Goal: Obtain resource: Download file/media

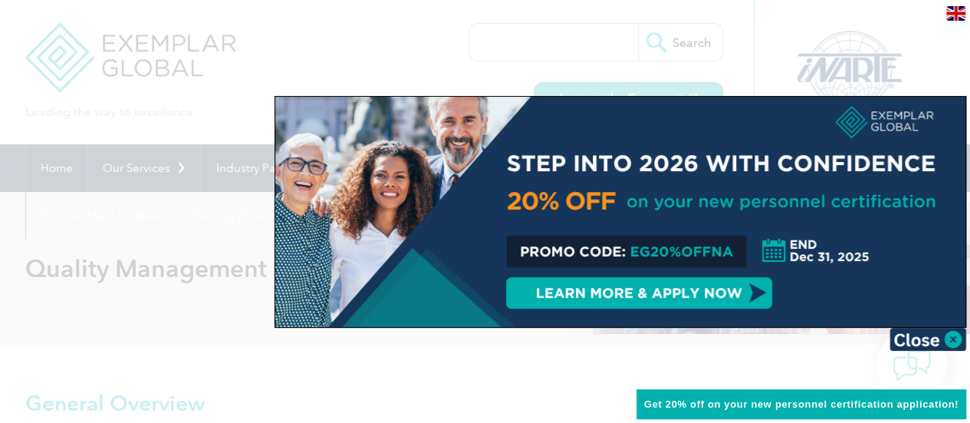
scroll to position [5, 0]
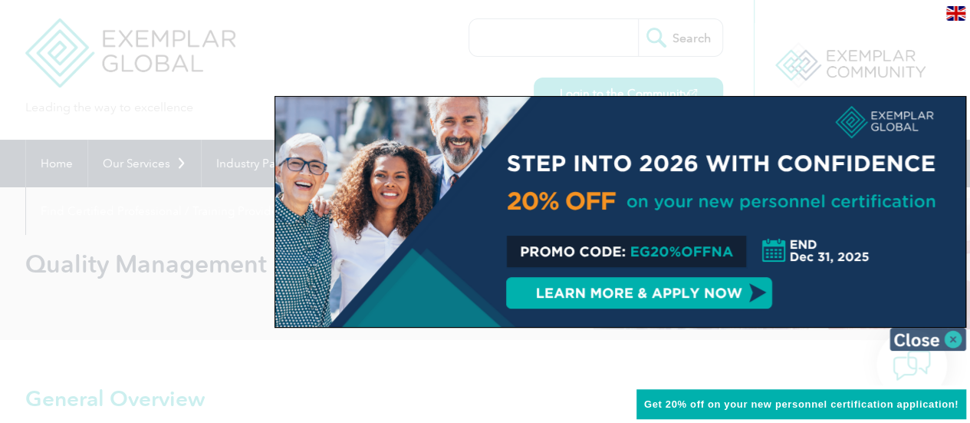
click at [955, 338] on img at bounding box center [928, 339] width 77 height 23
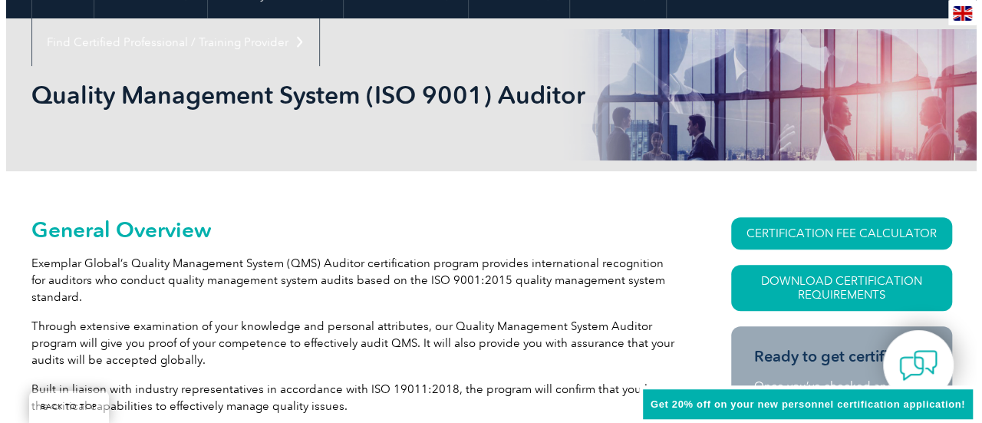
scroll to position [265, 0]
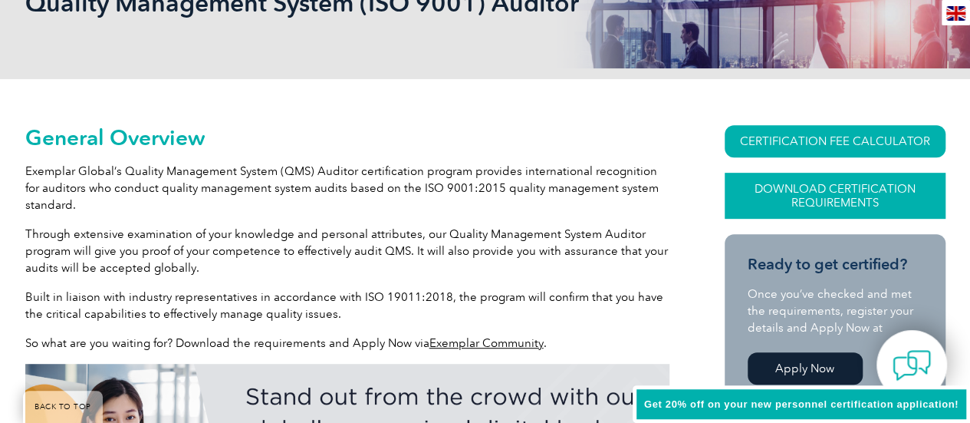
click at [879, 191] on link "Download Certification Requirements" at bounding box center [835, 196] width 221 height 46
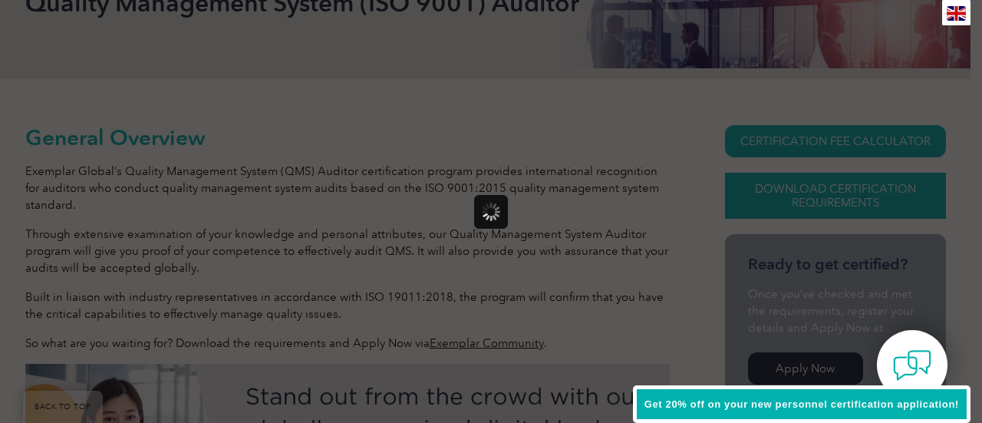
scroll to position [0, 0]
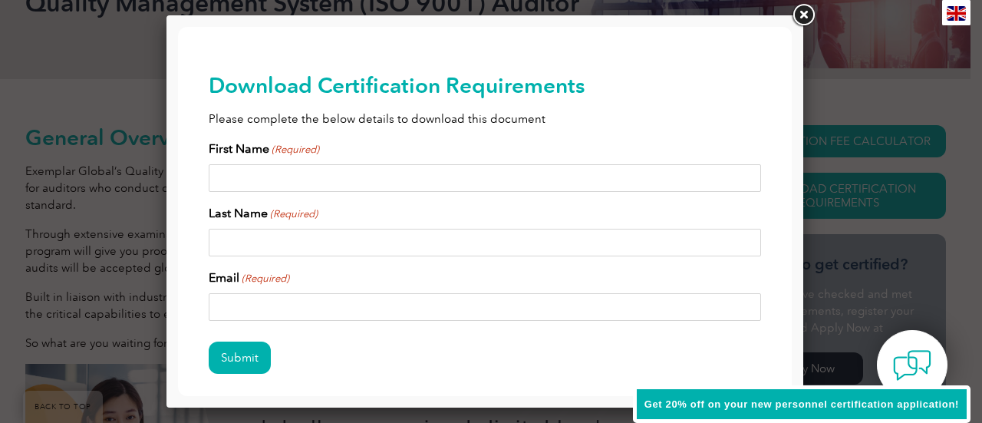
click at [353, 179] on input "First Name (Required)" at bounding box center [485, 178] width 552 height 28
type input "Neha"
type input "K"
click at [232, 306] on input "Email (Required)" at bounding box center [485, 307] width 552 height 28
type input "kneha1302@gmail.com"
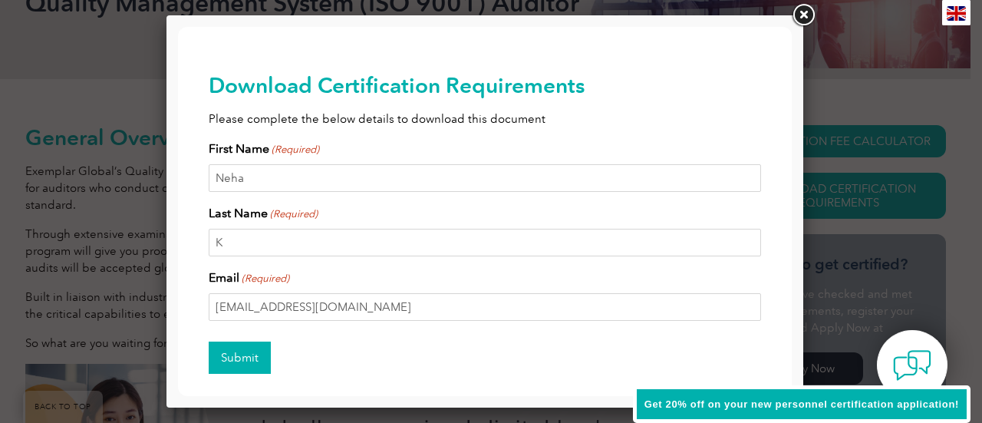
click at [239, 354] on input "Submit" at bounding box center [240, 357] width 62 height 32
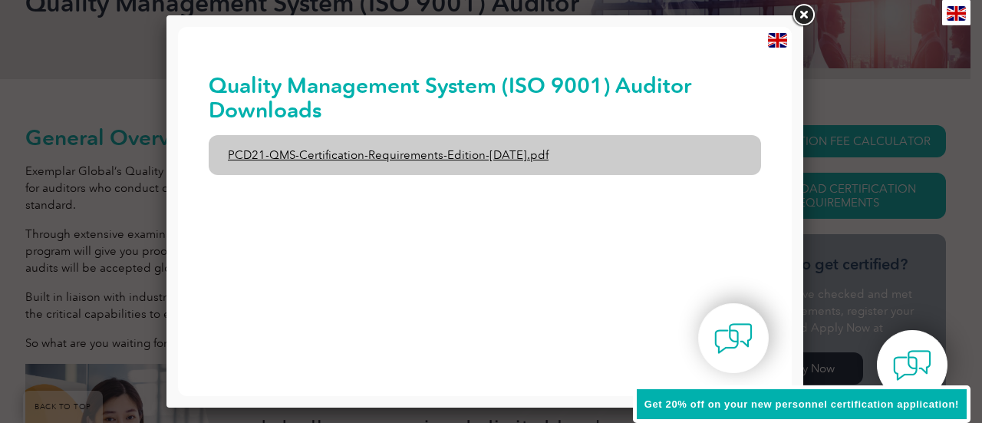
click at [525, 160] on link "PCD21-QMS-Certification-Requirements-Edition-2-April-2022.pdf" at bounding box center [485, 155] width 552 height 40
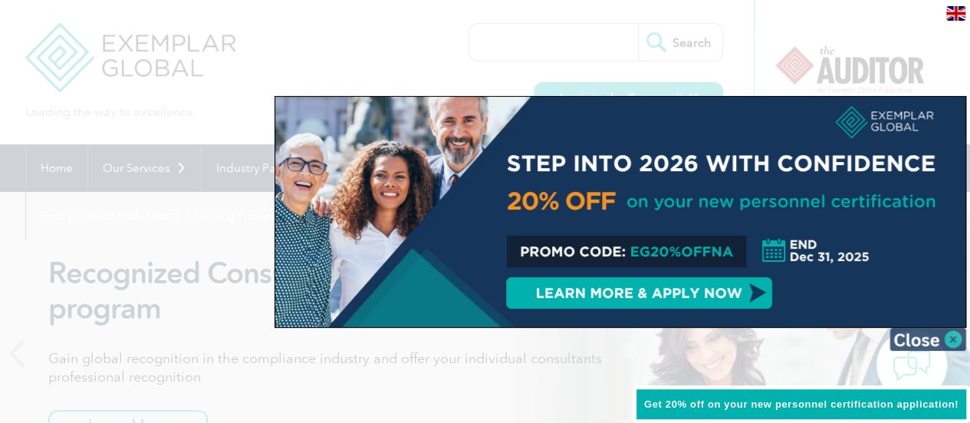
click at [954, 338] on img at bounding box center [928, 339] width 77 height 23
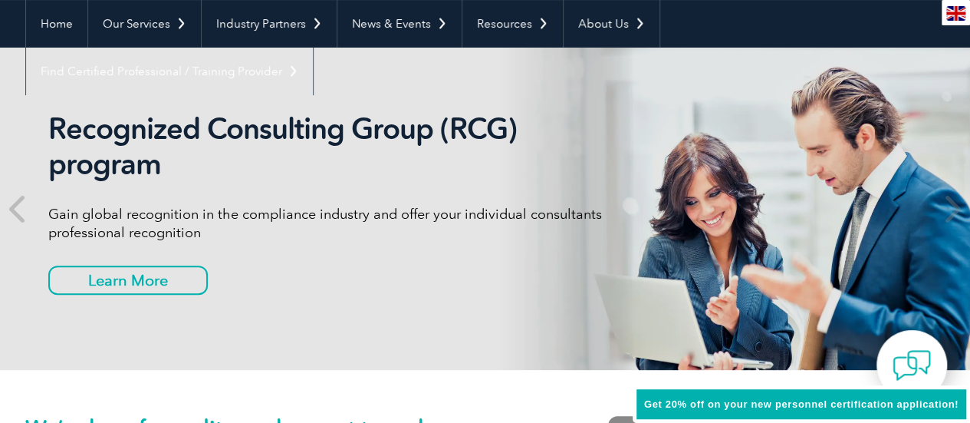
scroll to position [155, 0]
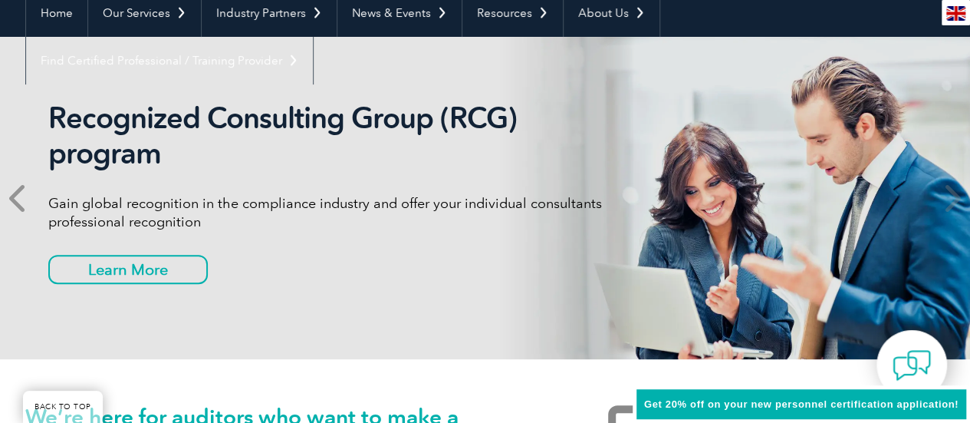
click at [17, 198] on icon at bounding box center [18, 198] width 19 height 0
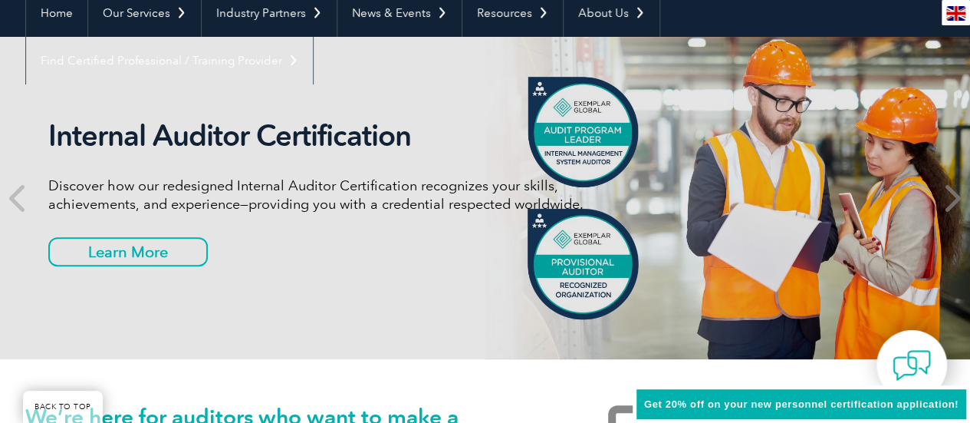
click at [953, 198] on icon at bounding box center [951, 198] width 19 height 0
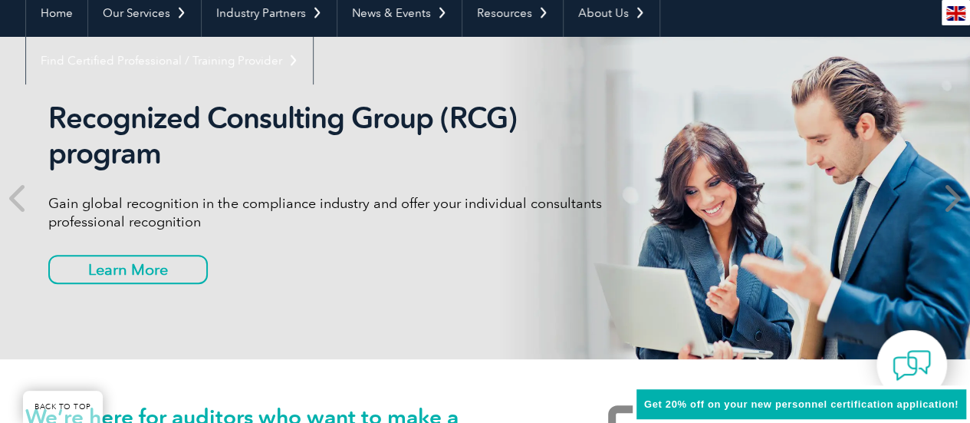
click at [953, 198] on icon at bounding box center [951, 198] width 19 height 0
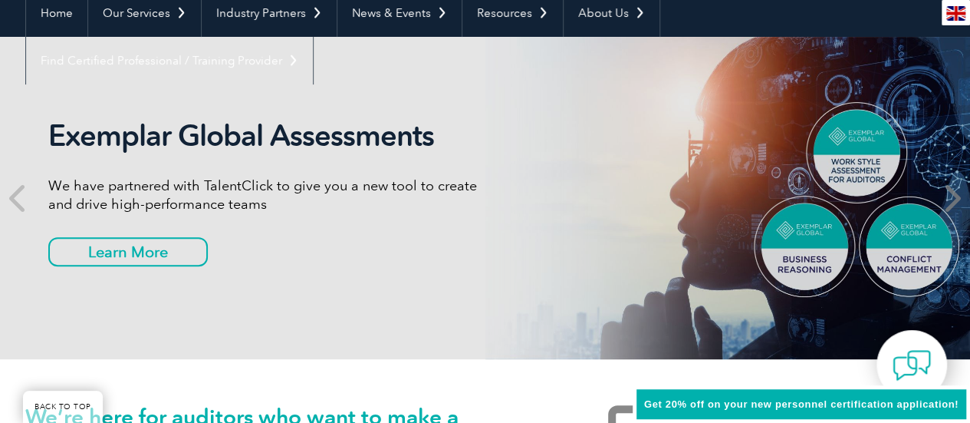
click at [953, 198] on icon at bounding box center [951, 198] width 19 height 0
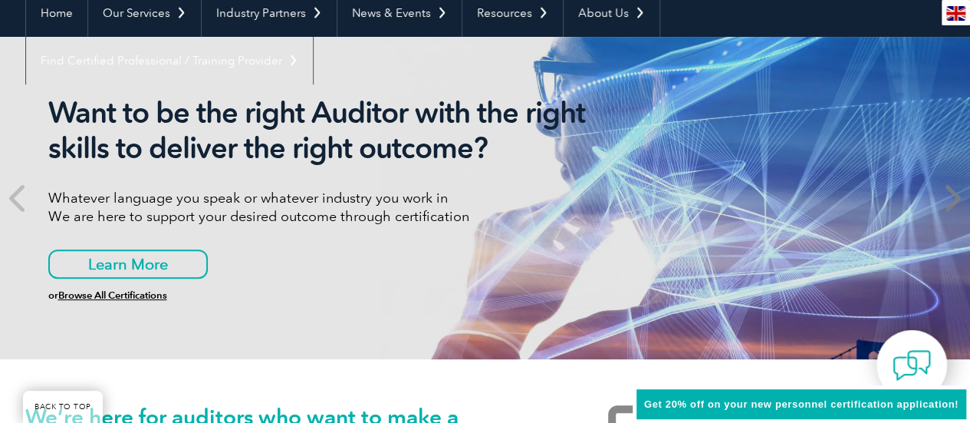
click at [953, 198] on icon at bounding box center [951, 198] width 19 height 0
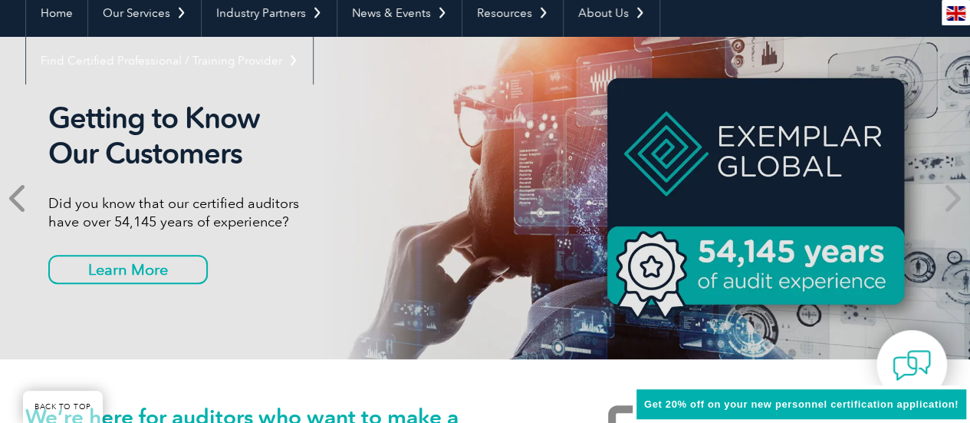
click at [11, 198] on icon at bounding box center [18, 198] width 19 height 0
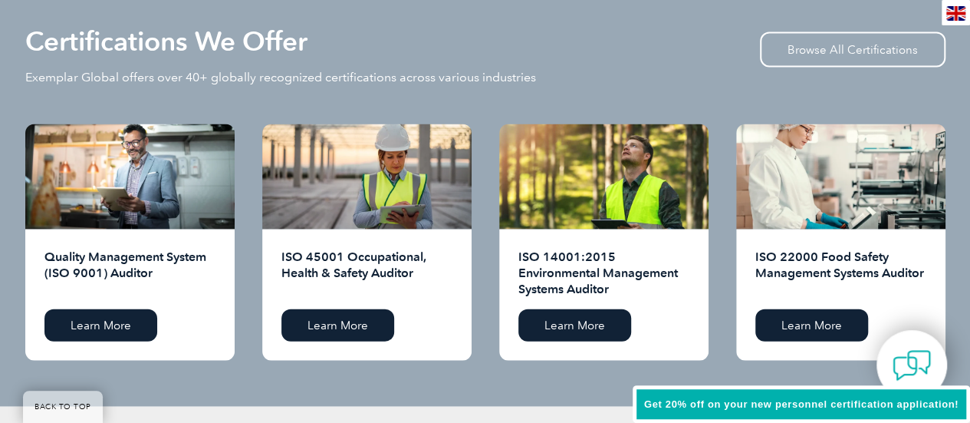
scroll to position [1595, 0]
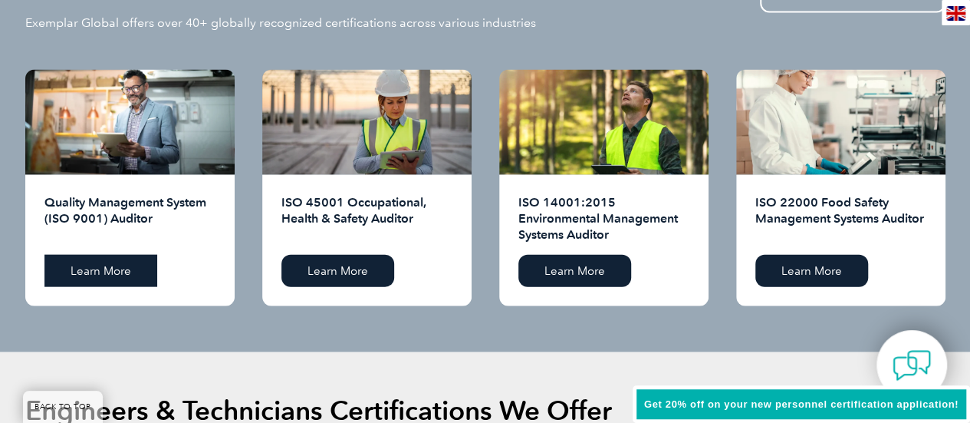
click at [88, 271] on link "Learn More" at bounding box center [100, 271] width 113 height 32
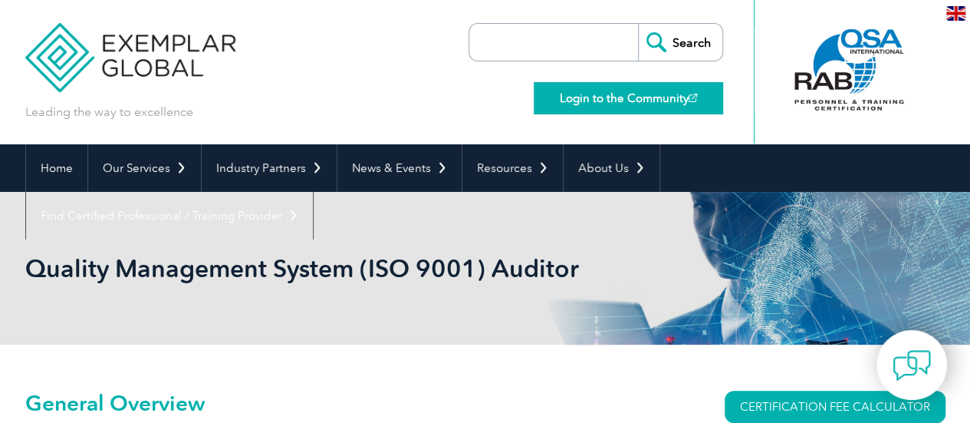
click at [644, 91] on link "Login to the Community" at bounding box center [628, 98] width 189 height 32
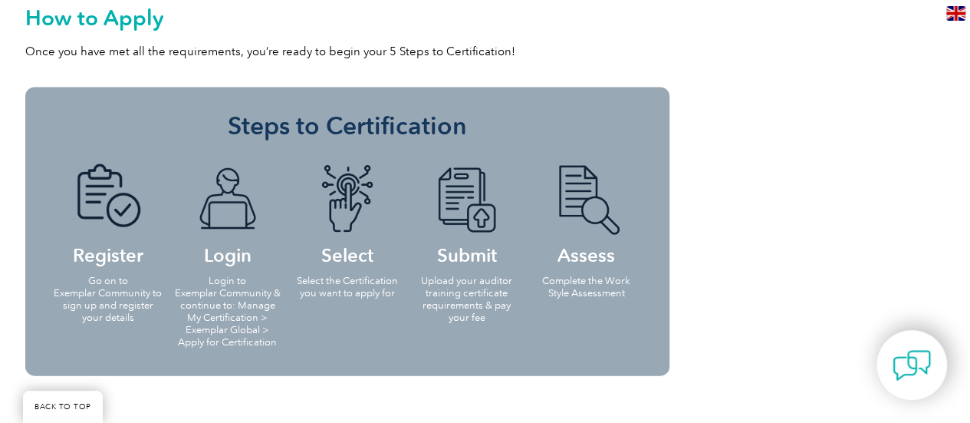
scroll to position [1508, 0]
